Goal: Find specific page/section: Find specific page/section

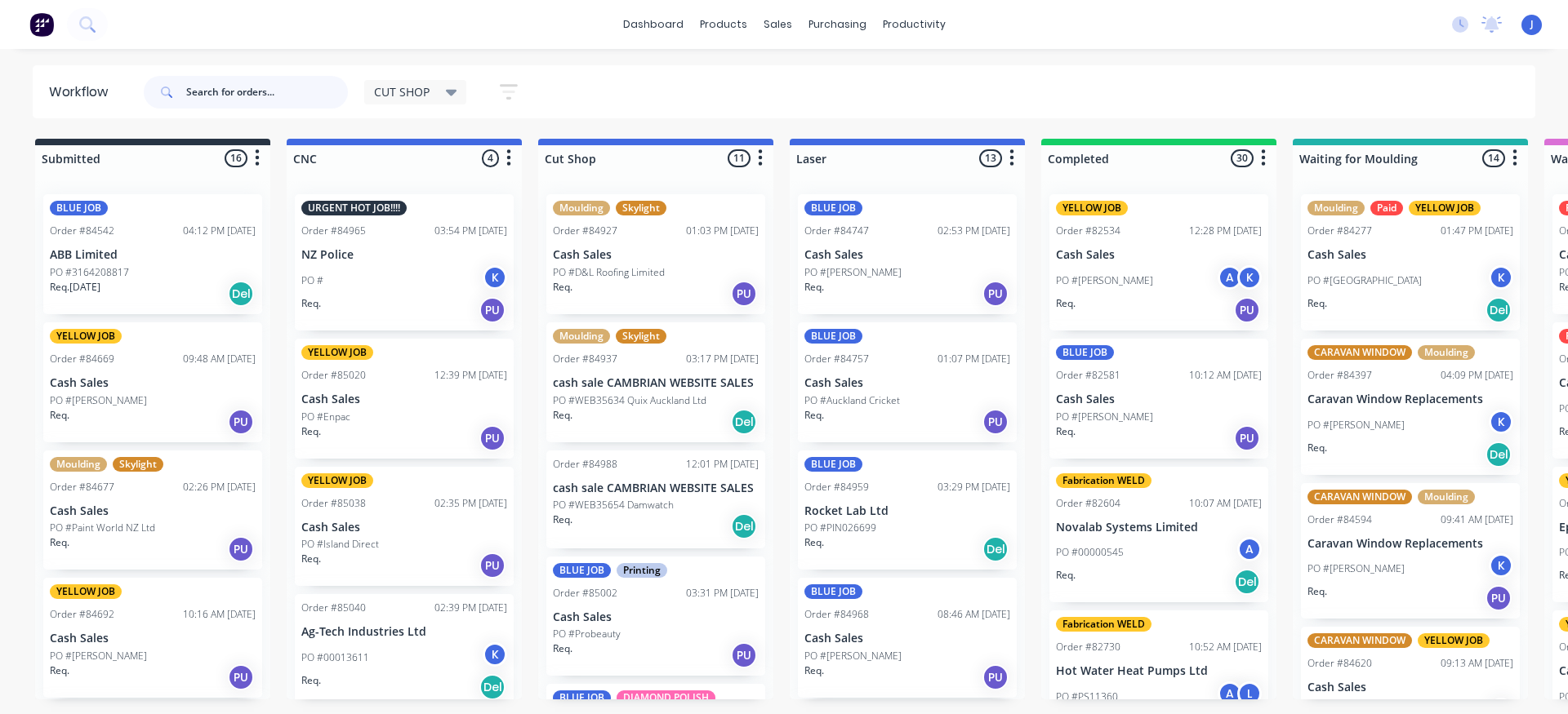
click at [218, 100] on input "text" at bounding box center [266, 92] width 161 height 32
type input "85019"
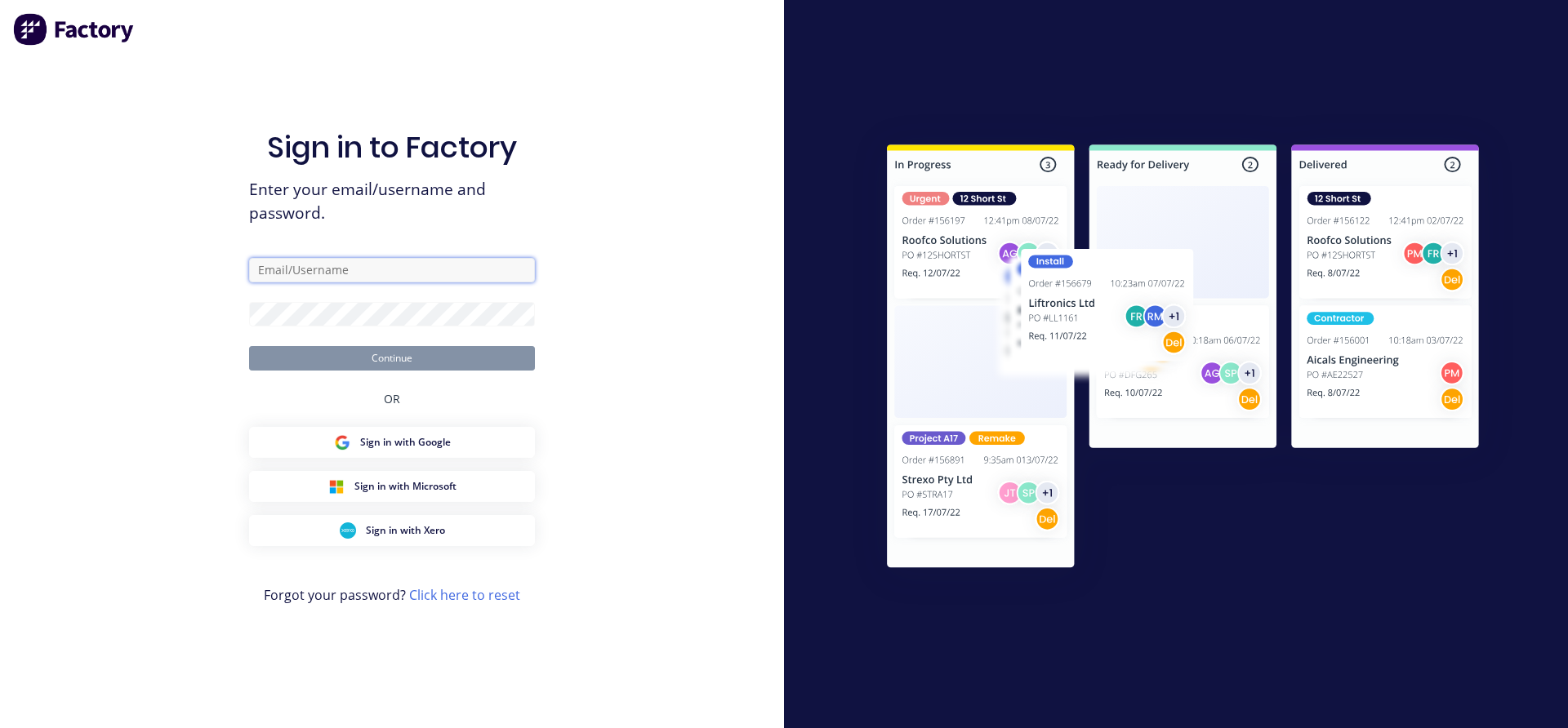
type input "[EMAIL_ADDRESS][DOMAIN_NAME]"
click at [395, 360] on button "Continue" at bounding box center [392, 358] width 286 height 25
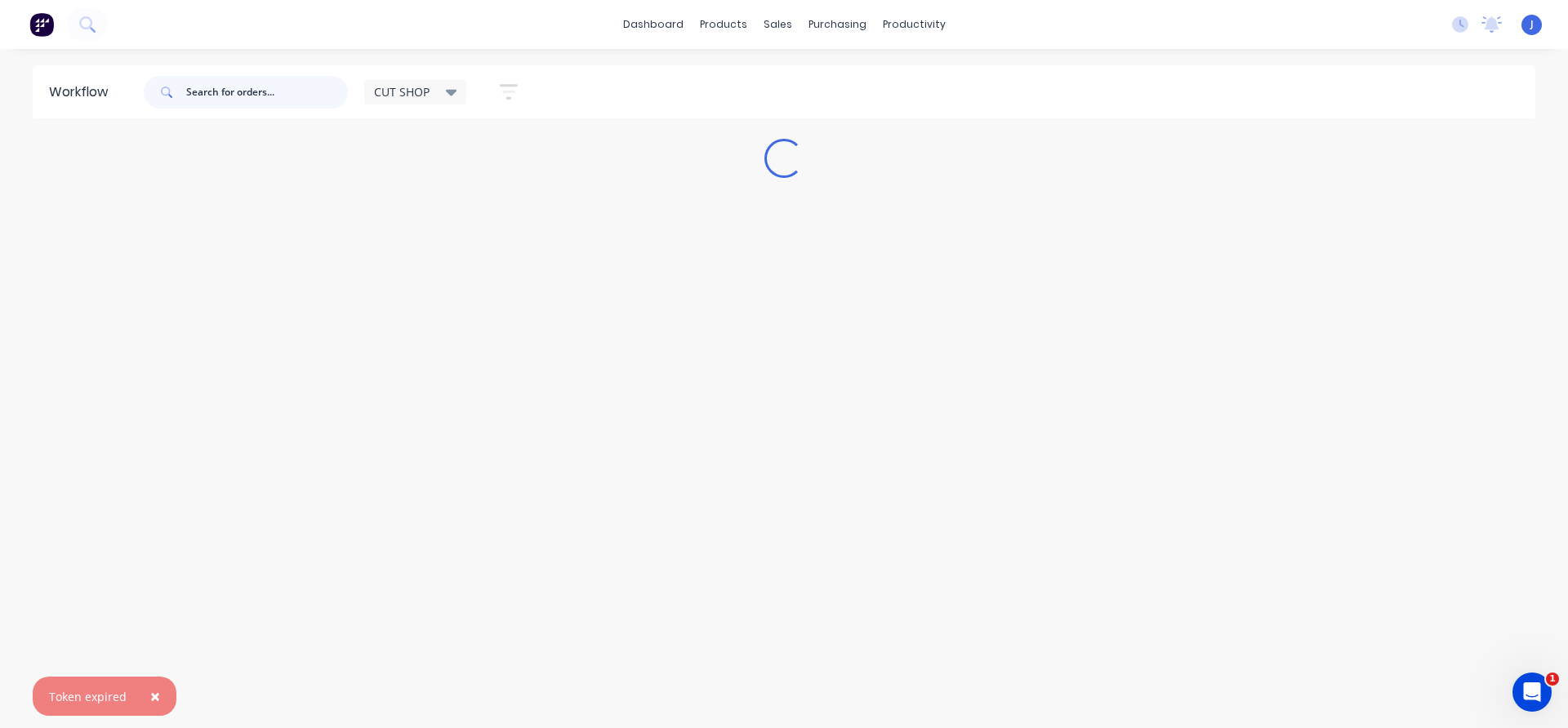
click at [228, 86] on input "text" at bounding box center [266, 92] width 161 height 32
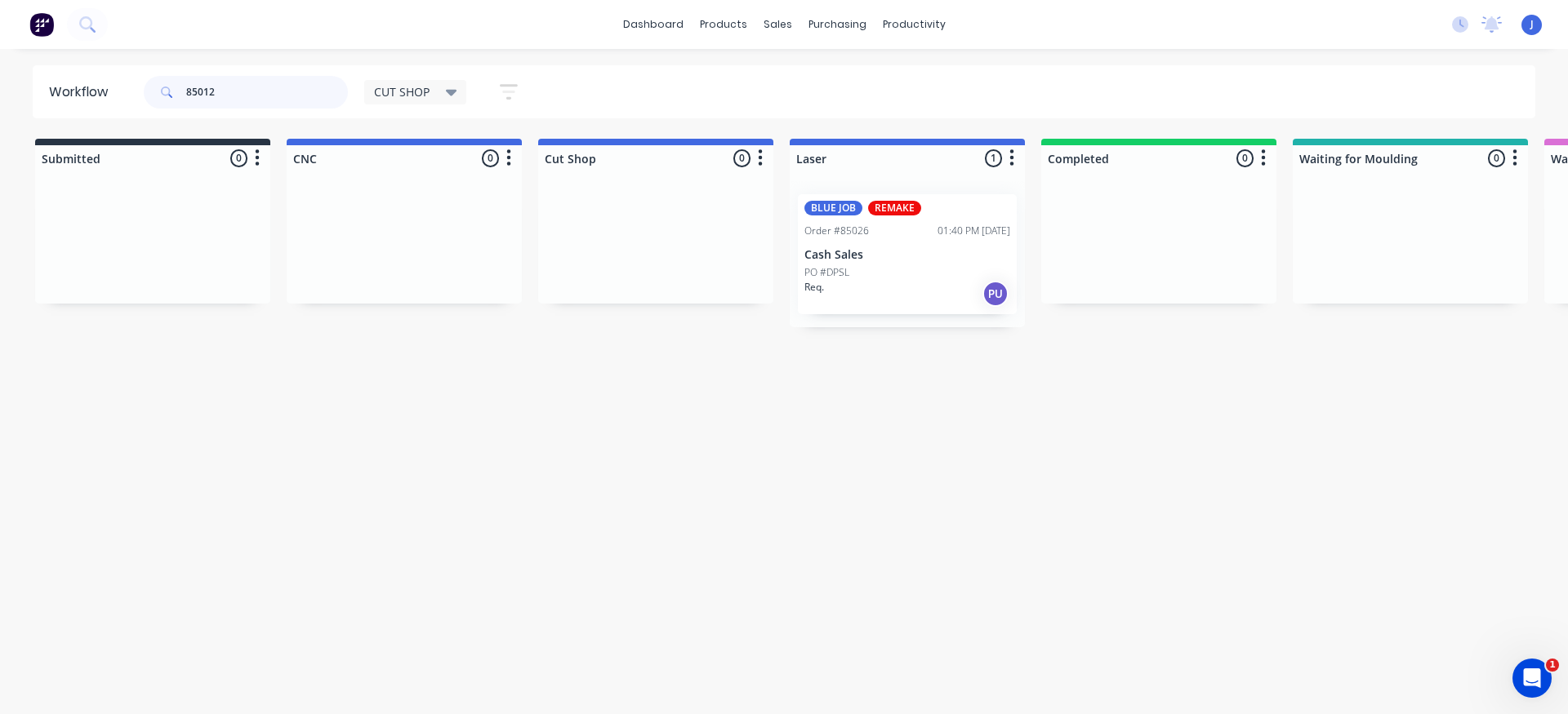
type input "85012"
